Goal: Navigation & Orientation: Find specific page/section

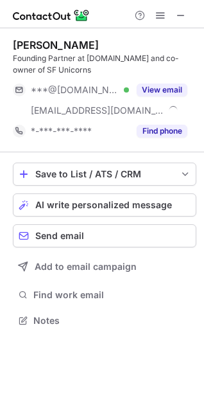
scroll to position [312, 204]
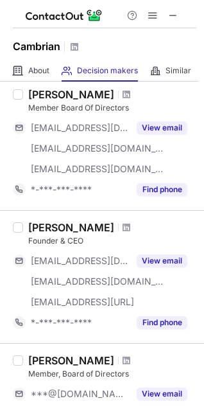
scroll to position [80, 0]
